Goal: Transaction & Acquisition: Purchase product/service

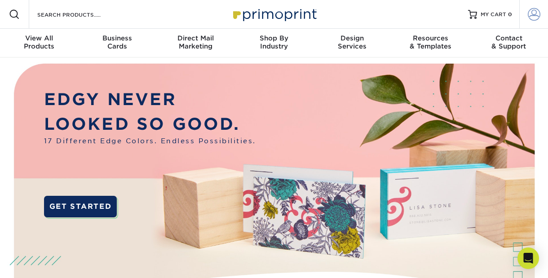
click at [531, 11] on span at bounding box center [534, 14] width 13 height 13
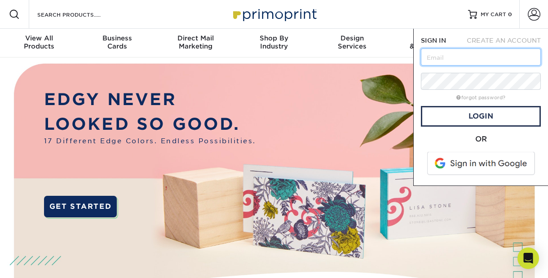
type input "[EMAIL_ADDRESS][DOMAIN_NAME]"
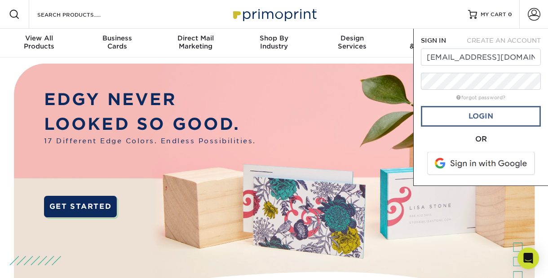
click at [481, 126] on link "Login" at bounding box center [481, 116] width 120 height 21
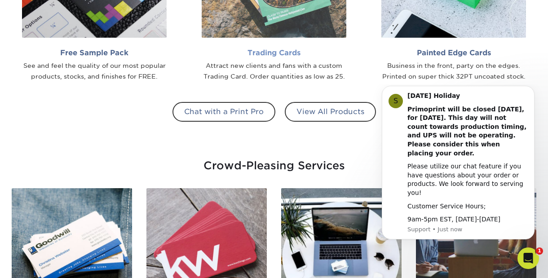
scroll to position [859, 0]
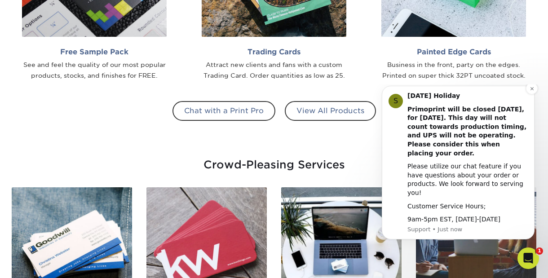
click at [421, 204] on div "Customer Service Hours;" at bounding box center [468, 206] width 120 height 9
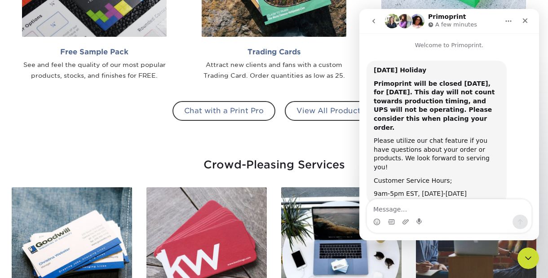
scroll to position [3, 0]
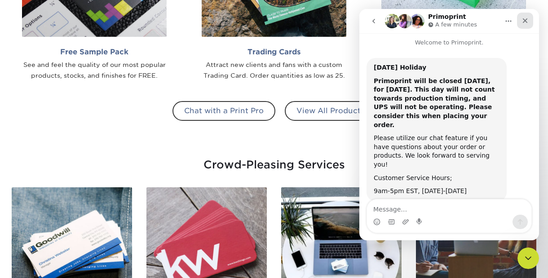
click at [525, 18] on icon "Close" at bounding box center [525, 20] width 7 height 7
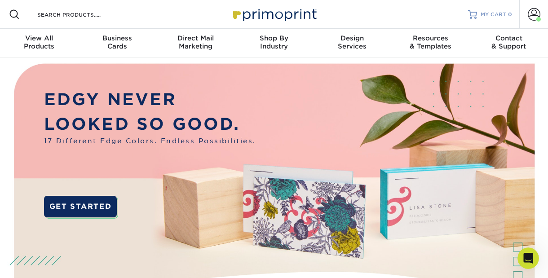
scroll to position [0, 0]
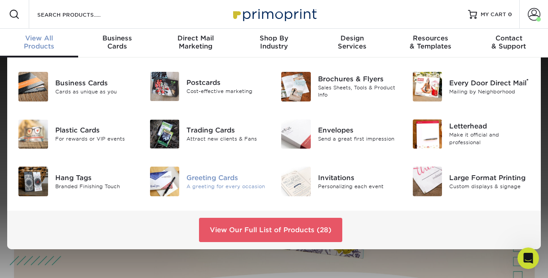
click at [161, 184] on img at bounding box center [165, 182] width 30 height 30
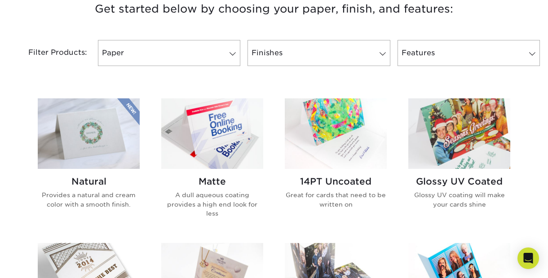
scroll to position [363, 0]
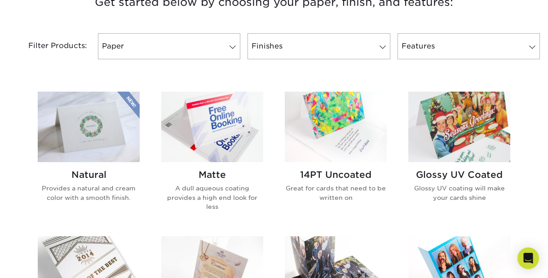
click at [339, 120] on img at bounding box center [336, 127] width 102 height 71
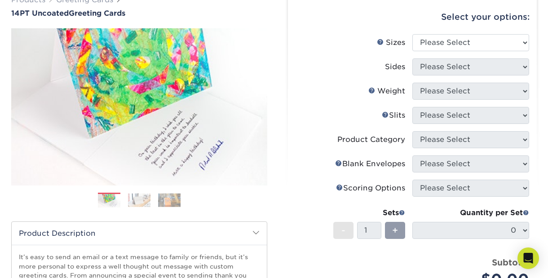
scroll to position [94, 0]
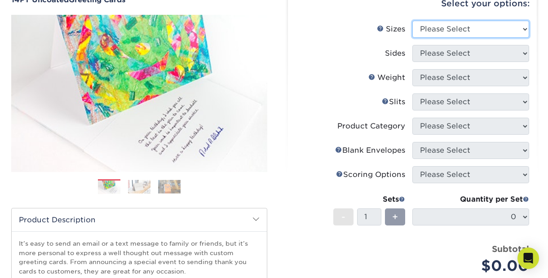
select select "7.00x10.00"
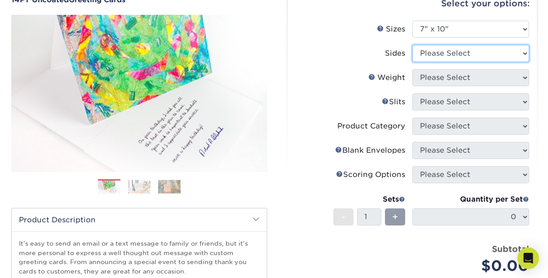
select select "13abbda7-1d64-4f25-8bb2-c179b224825d"
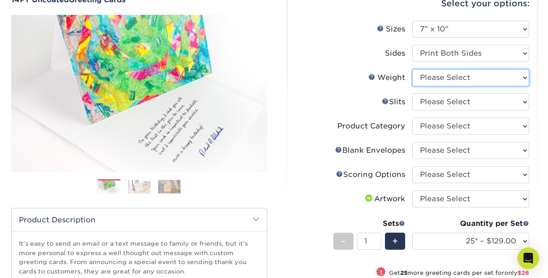
select select "14PT Uncoated"
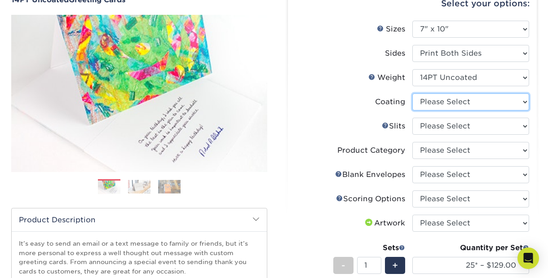
select select "3e7618de-abca-4bda-9f97-8b9129e913d8"
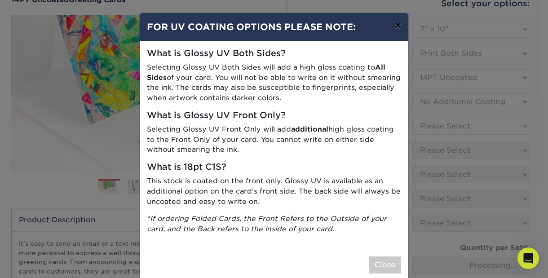
click at [396, 24] on button "×" at bounding box center [398, 25] width 21 height 25
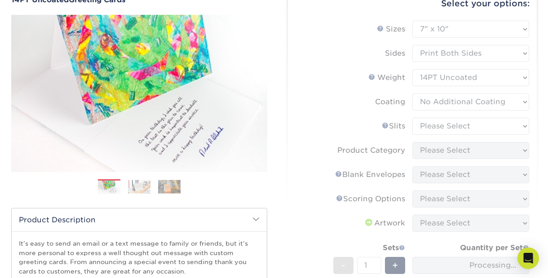
click at [478, 95] on form "Sizes Help Sizes Please Select 4.25" x 11" 5.5" x 8.5" 6" x 9" 6" x 12" 7" x 10…" at bounding box center [412, 182] width 235 height 323
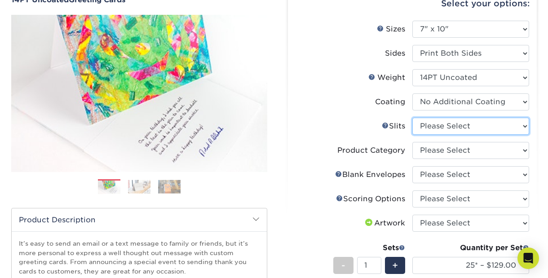
select select "c4055f3c-a707-4a99-931b-ce83690041fd"
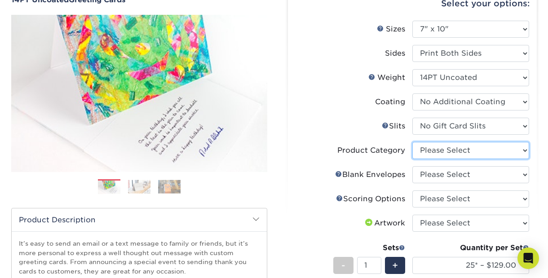
select select "b7f8198f-f281-4438-a52e-cd7a5c5c0cfc"
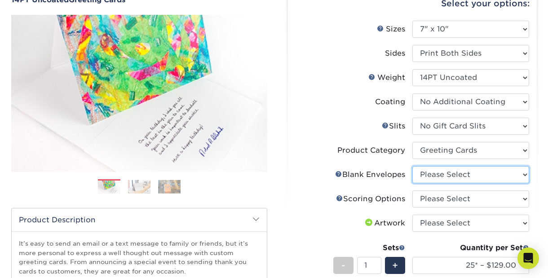
select select "9f137334-7cf0-4a73-8a74-a4df662606ea"
